Goal: Information Seeking & Learning: Learn about a topic

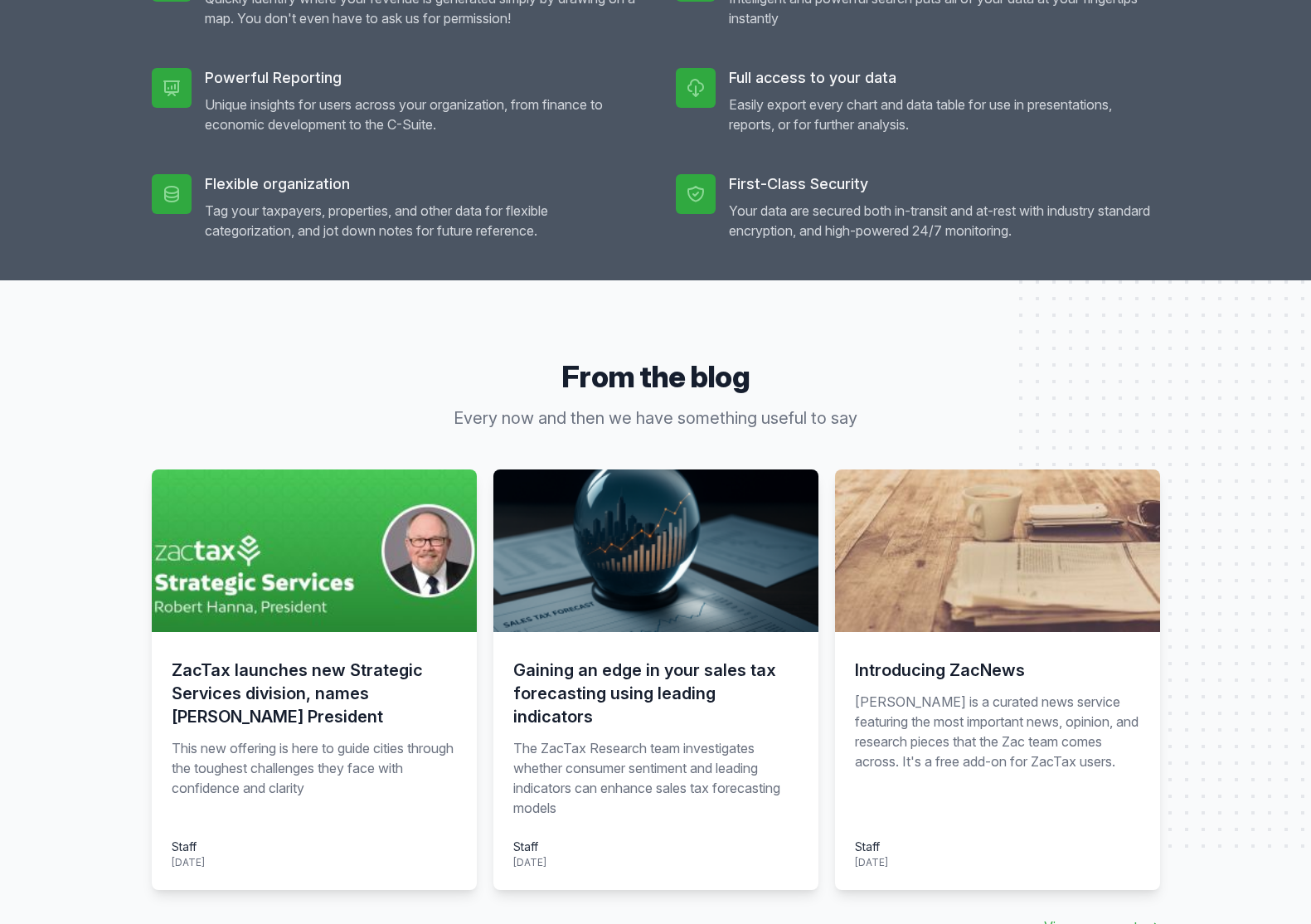
scroll to position [1244, 0]
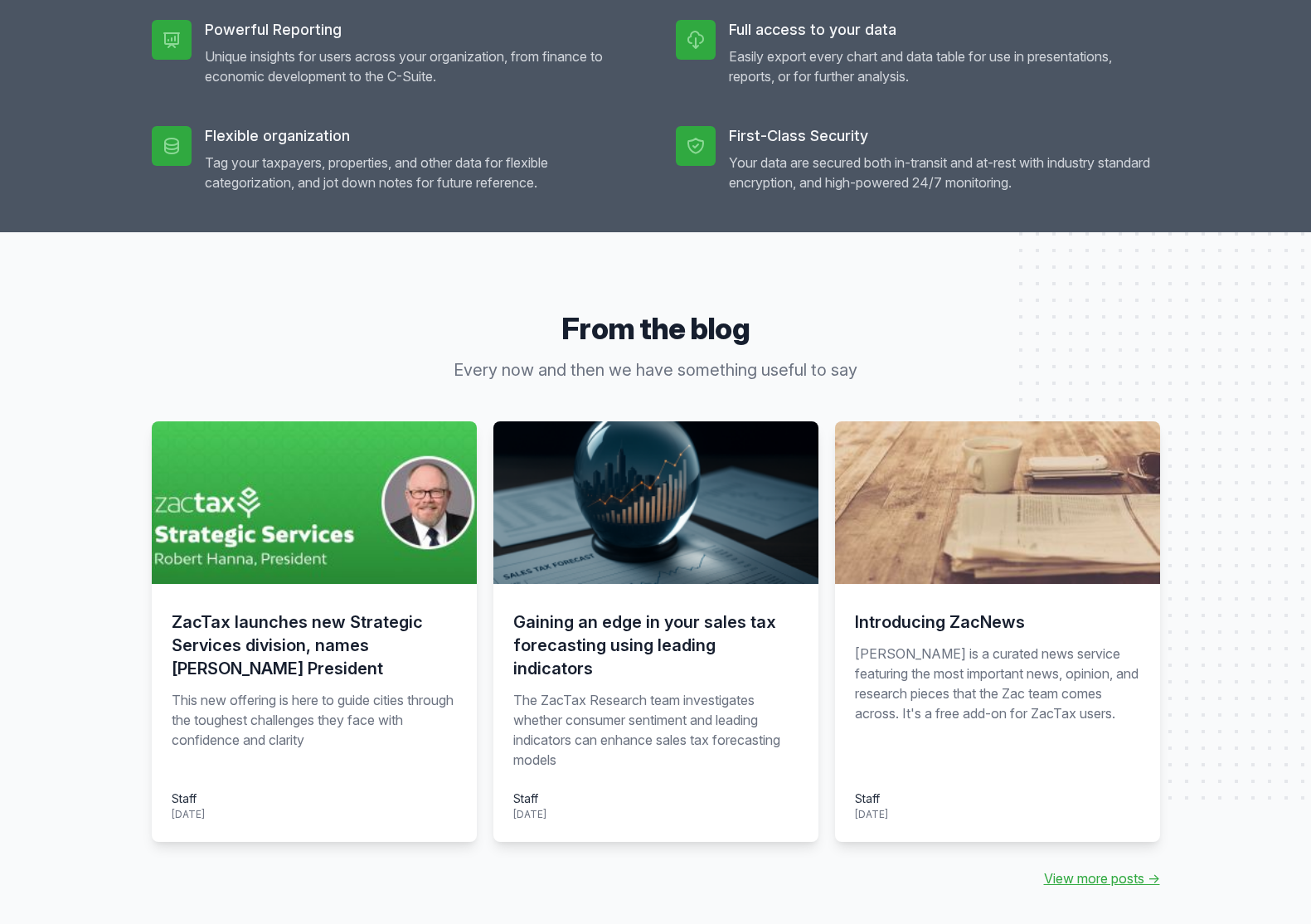
click at [428, 545] on img at bounding box center [314, 503] width 325 height 162
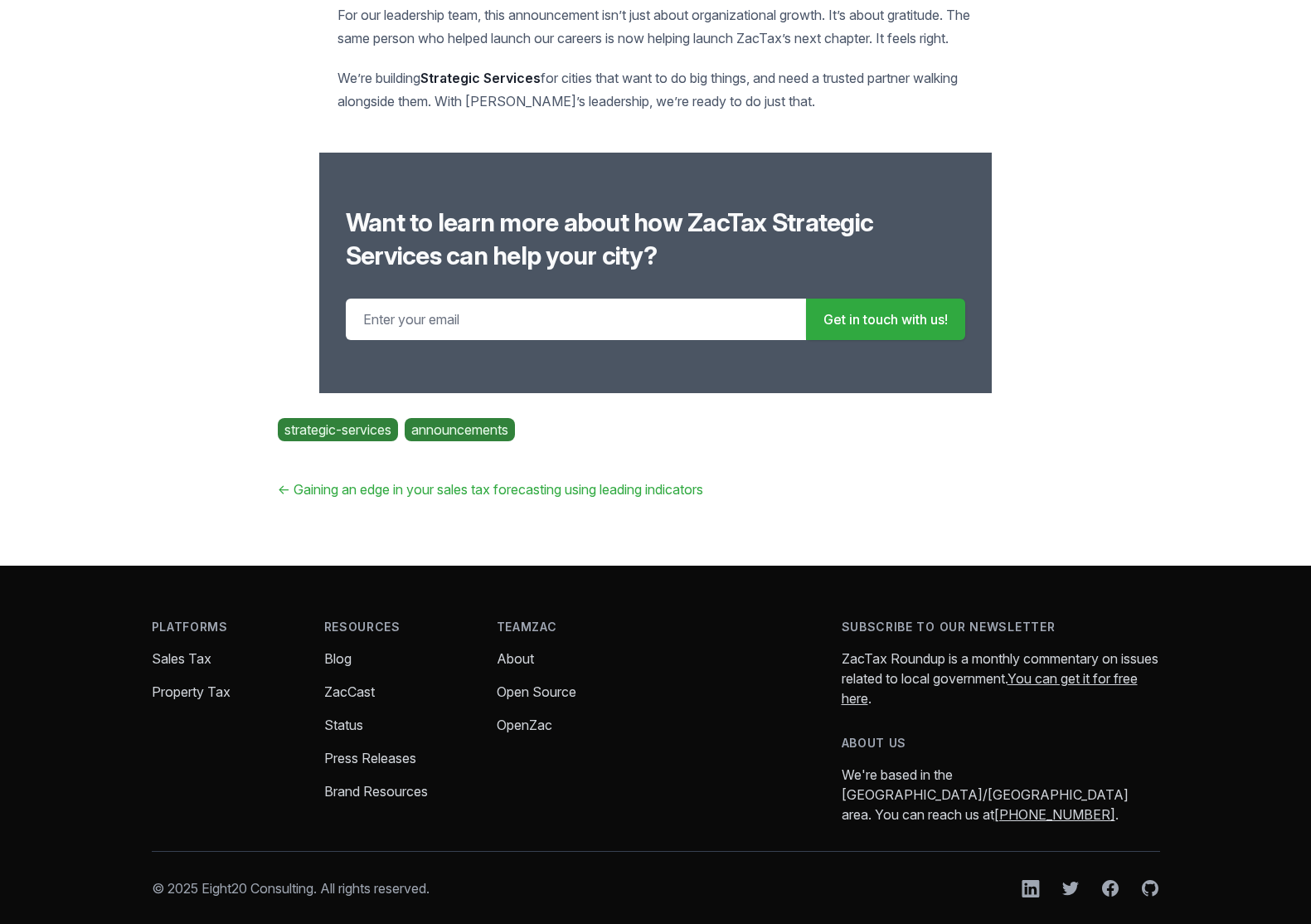
scroll to position [3171, 0]
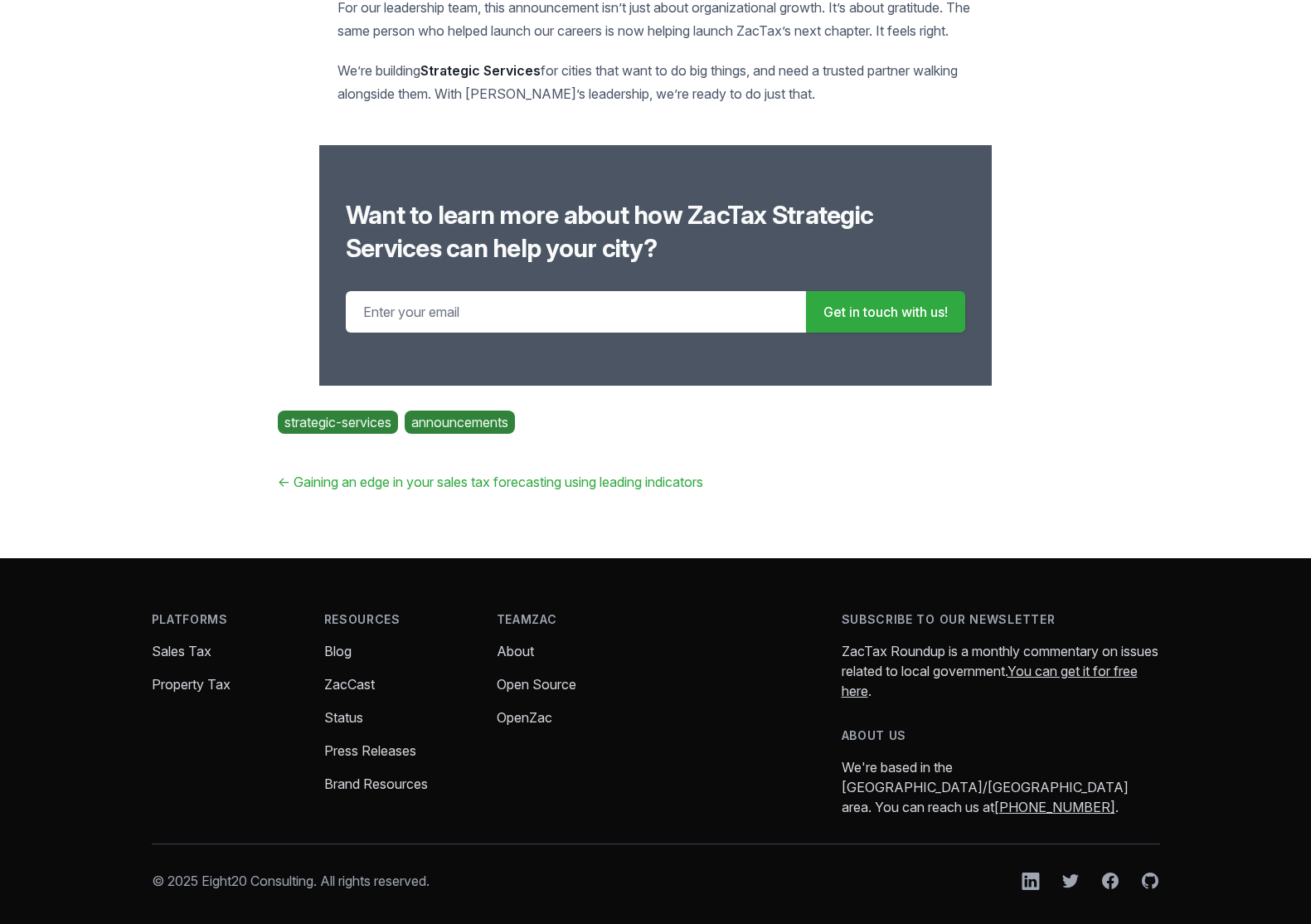
click at [518, 643] on link "About" at bounding box center [515, 651] width 37 height 17
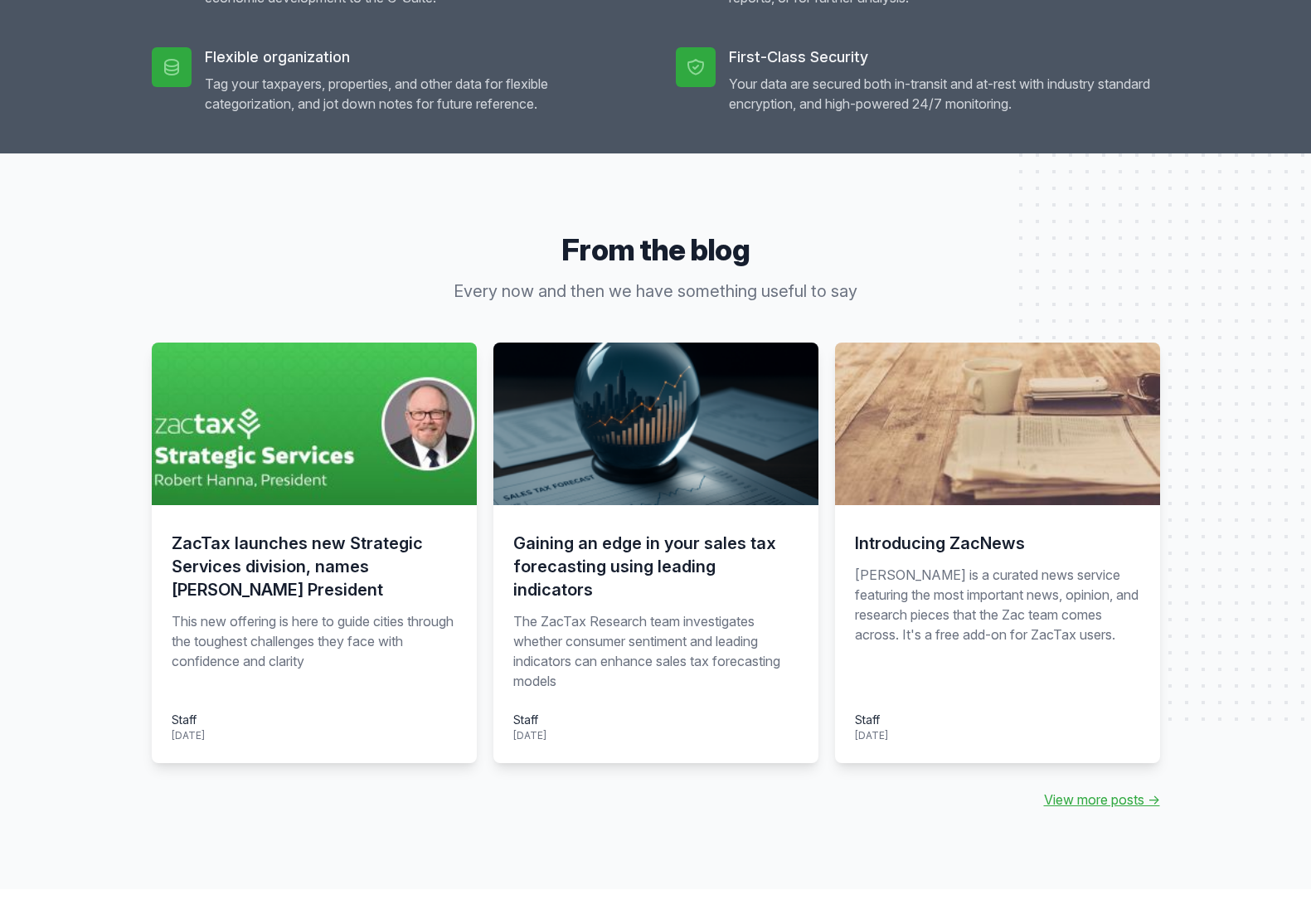
scroll to position [1327, 0]
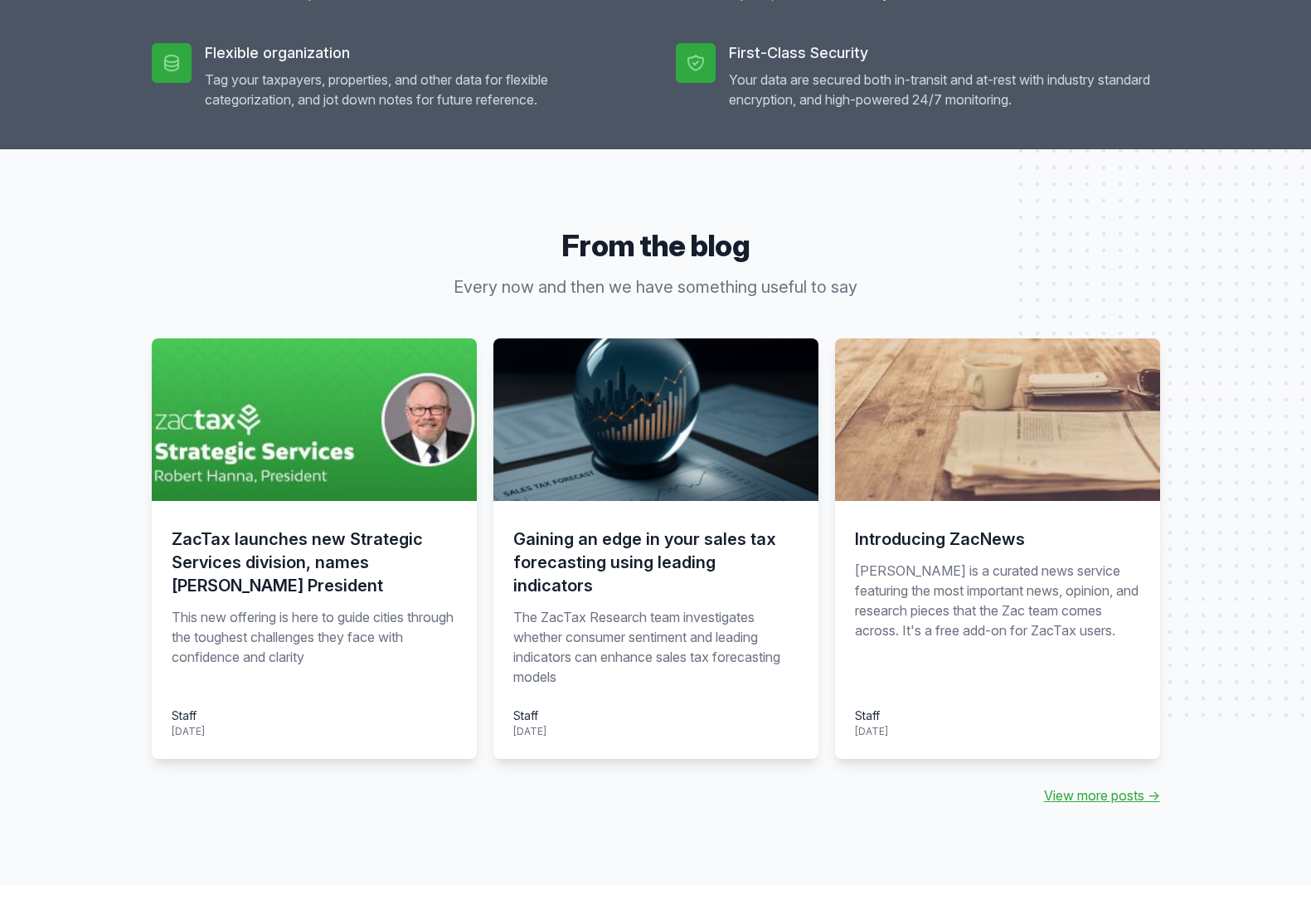
click at [343, 501] on div "ZacTax launches new Strategic Services division, names Robert Hanna President T…" at bounding box center [314, 630] width 325 height 258
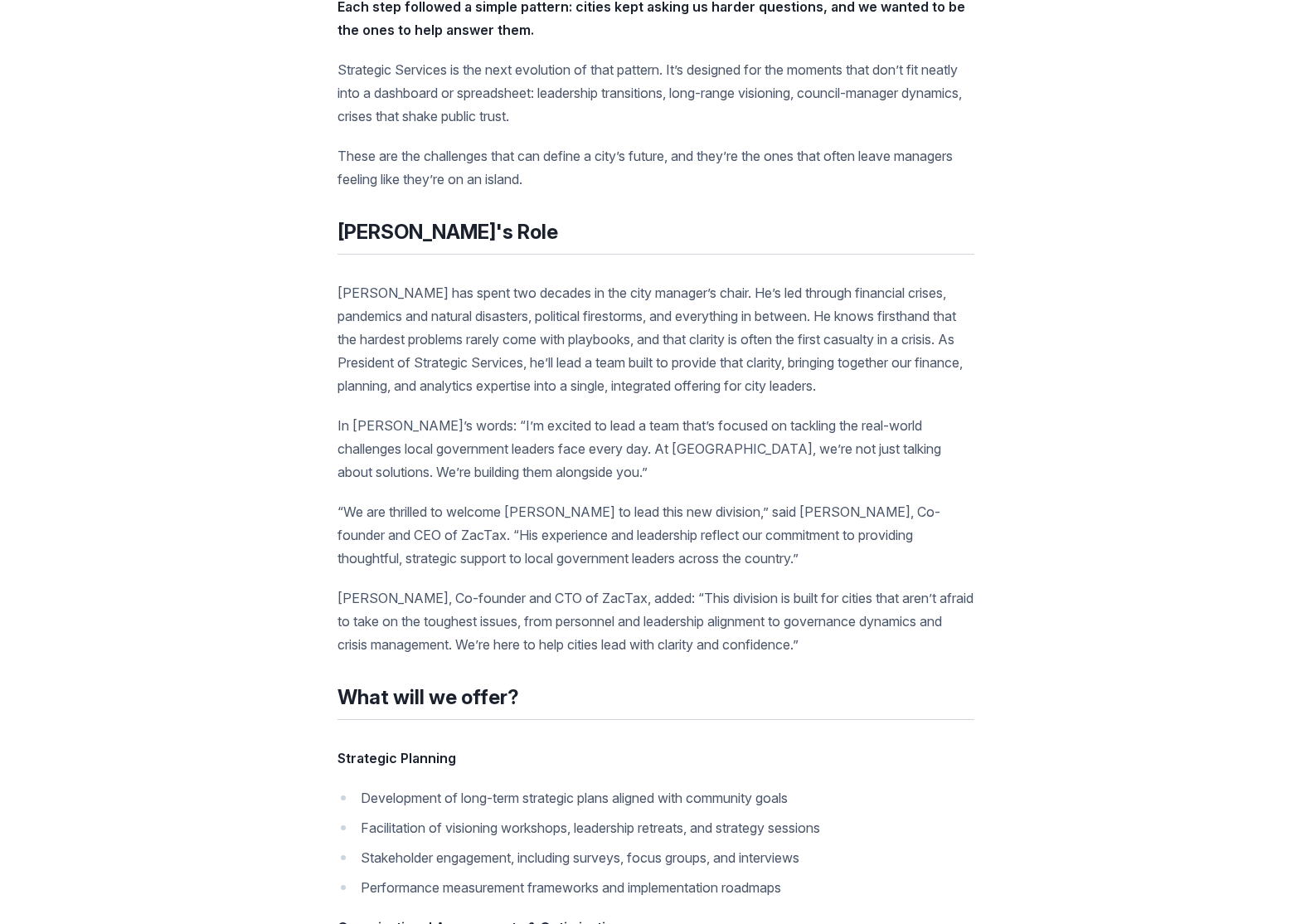
scroll to position [1990, 0]
